Goal: Transaction & Acquisition: Book appointment/travel/reservation

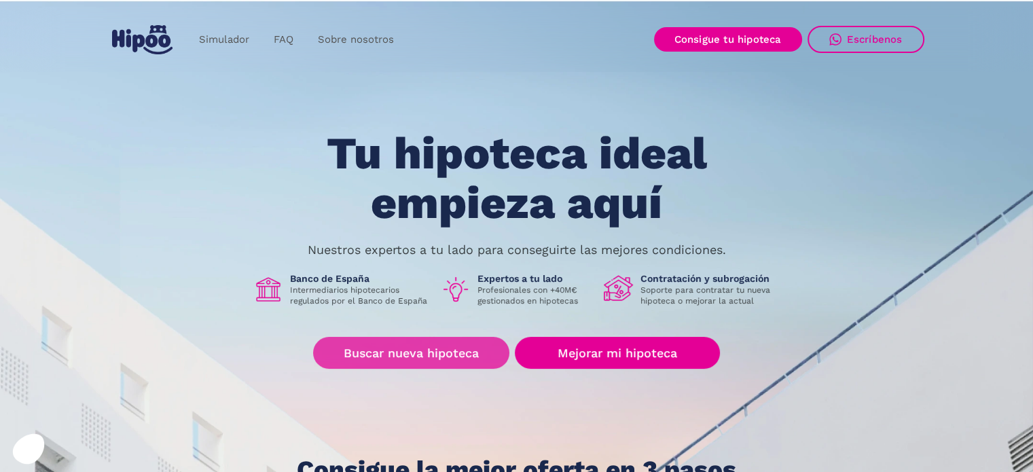
click at [405, 354] on link "Buscar nueva hipoteca" at bounding box center [411, 353] width 196 height 32
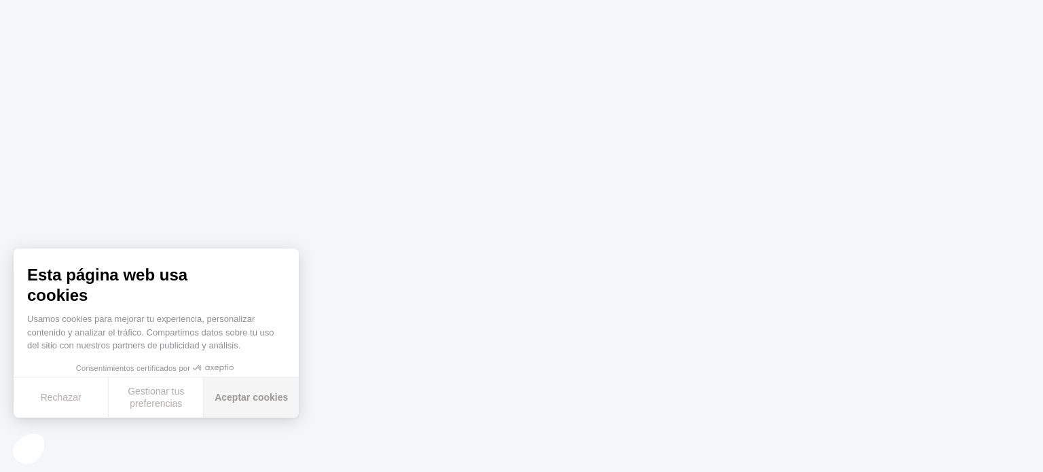
drag, startPoint x: 230, startPoint y: 396, endPoint x: 219, endPoint y: 402, distance: 11.9
drag, startPoint x: 219, startPoint y: 402, endPoint x: 215, endPoint y: 445, distance: 43.0
click at [215, 445] on body at bounding box center [521, 236] width 1043 height 472
click at [96, 410] on button "Rechazar" at bounding box center [61, 398] width 95 height 40
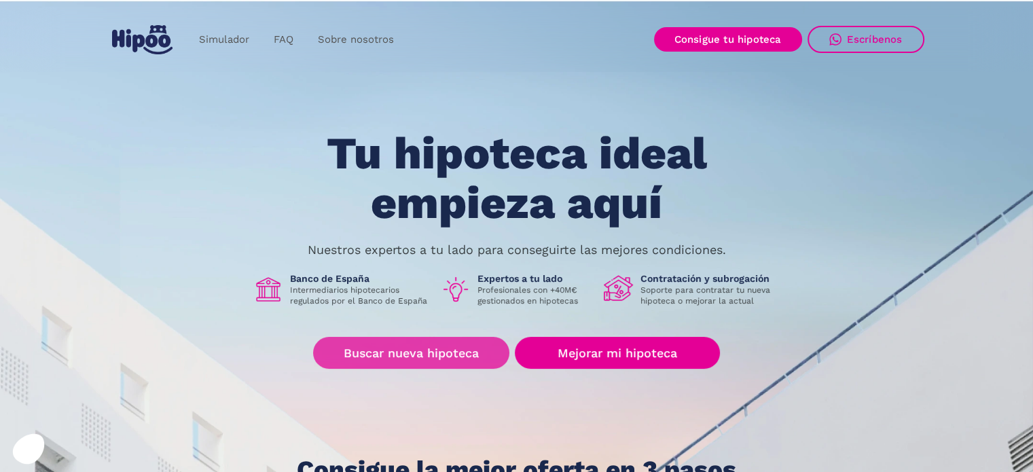
click at [448, 357] on link "Buscar nueva hipoteca" at bounding box center [411, 353] width 196 height 32
